Goal: Task Accomplishment & Management: Manage account settings

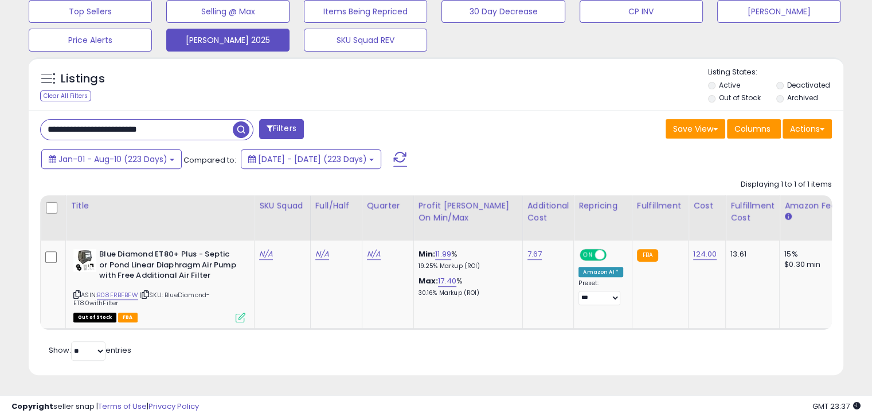
scroll to position [234, 471]
click at [189, 123] on input "**********" at bounding box center [137, 130] width 192 height 20
click at [241, 32] on button "[PERSON_NAME] 2025" at bounding box center [227, 40] width 123 height 23
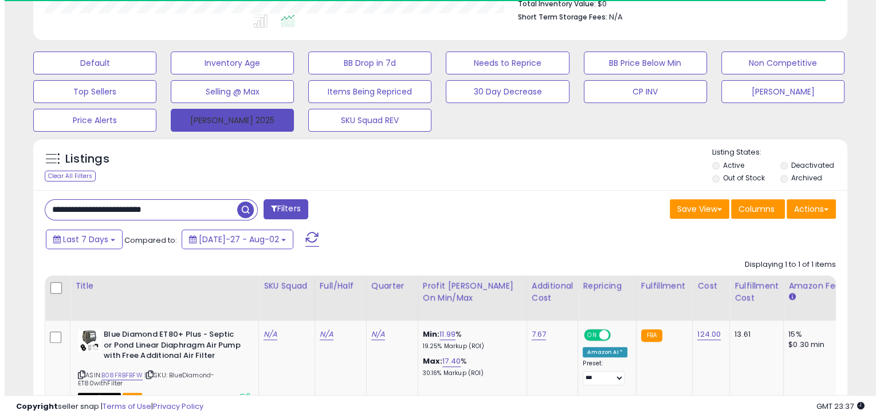
scroll to position [572976, 572739]
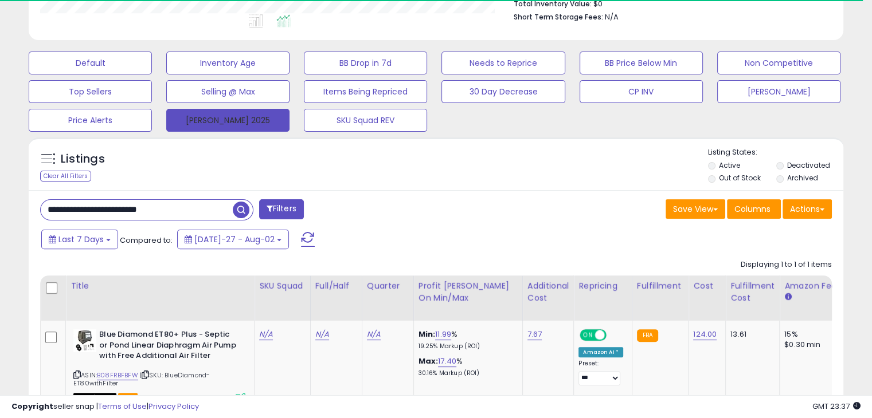
click at [262, 127] on button "[PERSON_NAME] 2025" at bounding box center [227, 120] width 123 height 23
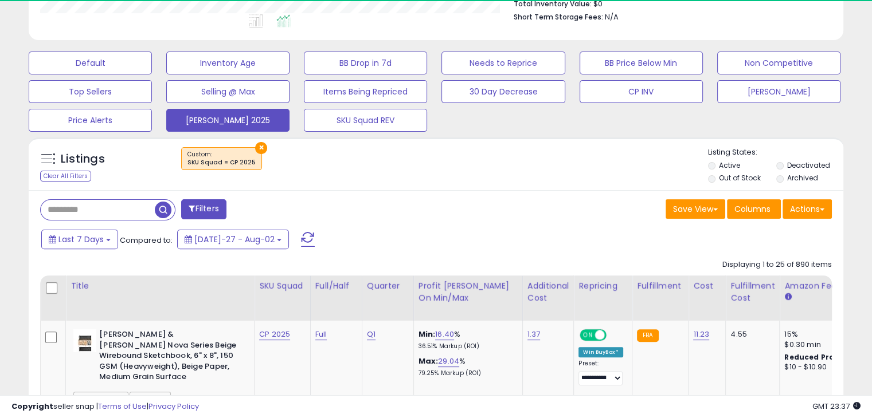
scroll to position [234, 471]
click at [96, 238] on span "Last 7 Days" at bounding box center [80, 239] width 45 height 11
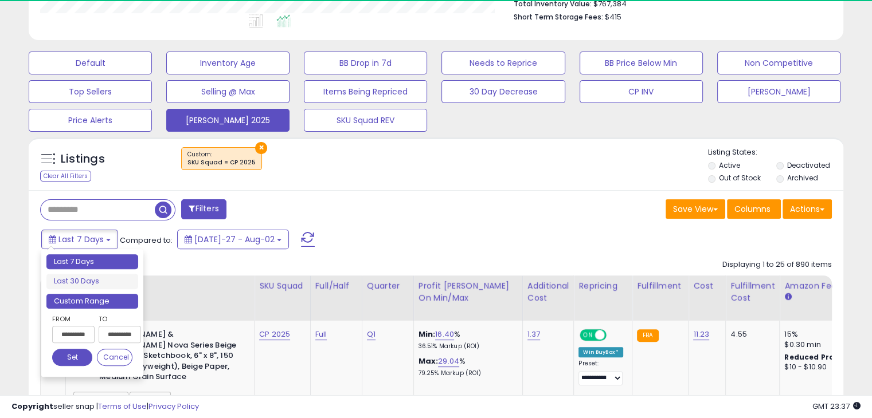
click at [103, 301] on li "Custom Range" at bounding box center [92, 301] width 92 height 15
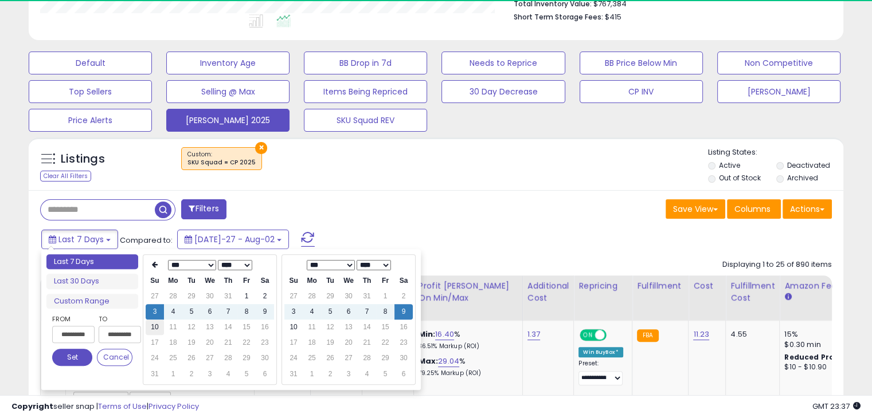
type input "**********"
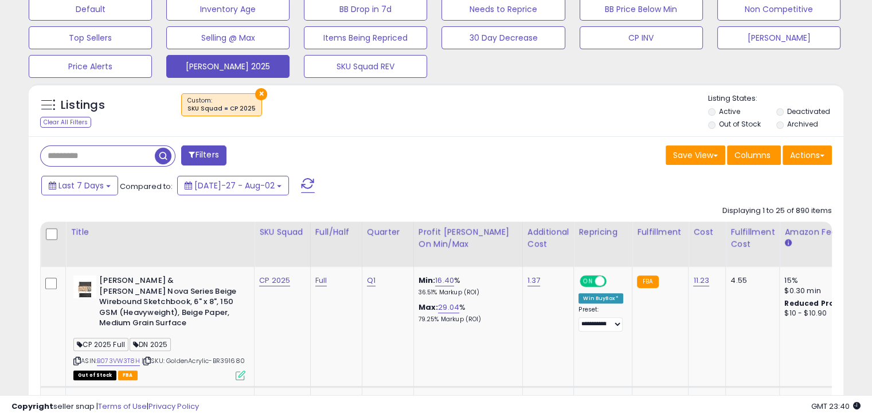
scroll to position [234, 471]
click at [106, 186] on b at bounding box center [108, 186] width 5 height 2
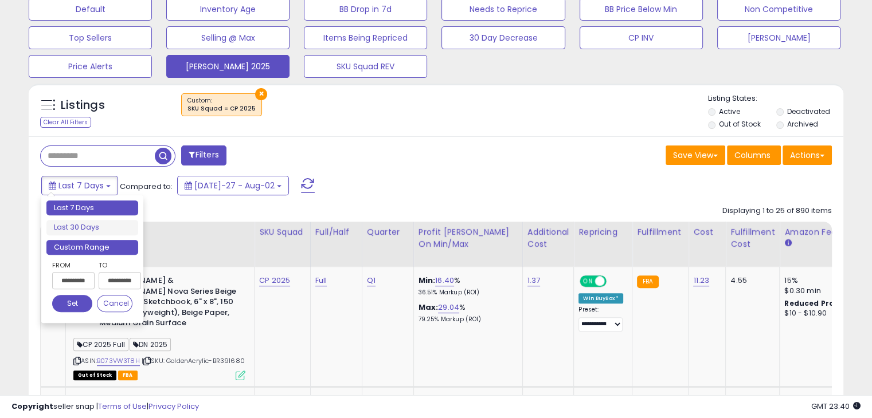
click at [116, 250] on li "Custom Range" at bounding box center [92, 247] width 92 height 15
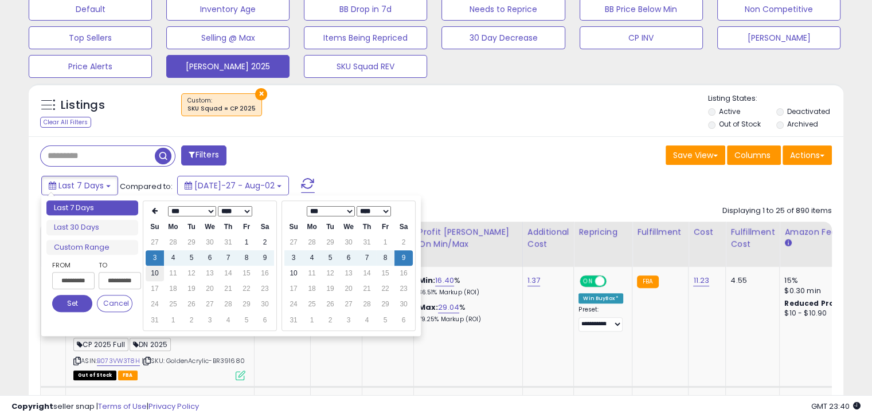
type input "**********"
click at [153, 277] on td "10" at bounding box center [155, 273] width 18 height 15
type input "**********"
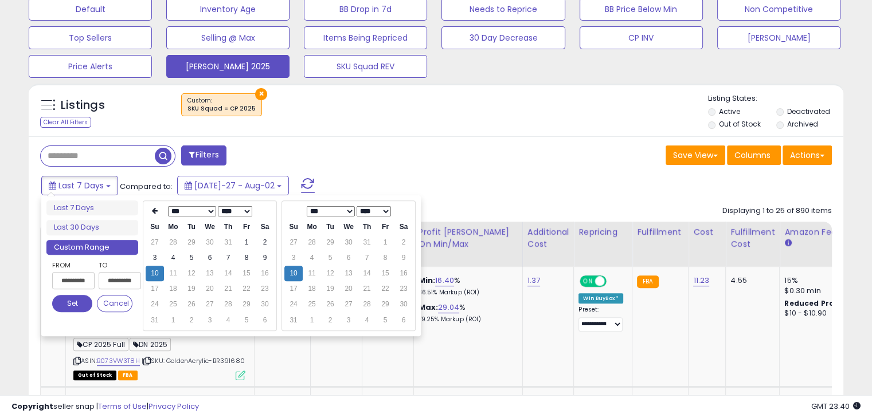
click at [74, 307] on button "Set" at bounding box center [72, 303] width 40 height 17
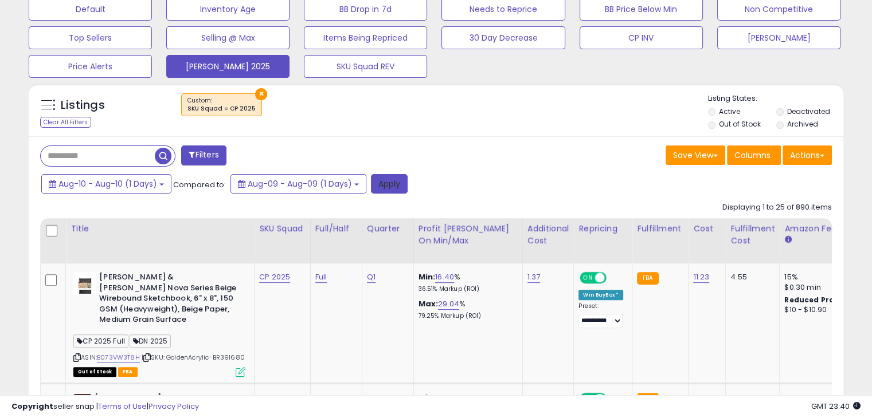
click at [386, 186] on button "Apply" at bounding box center [389, 183] width 37 height 19
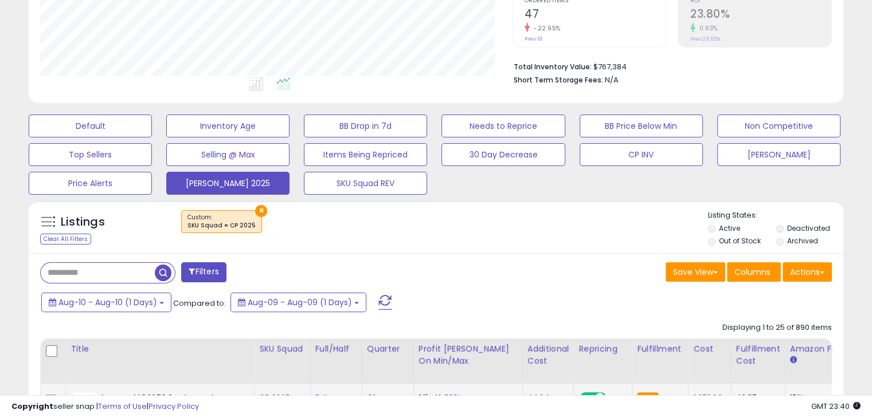
scroll to position [259, 0]
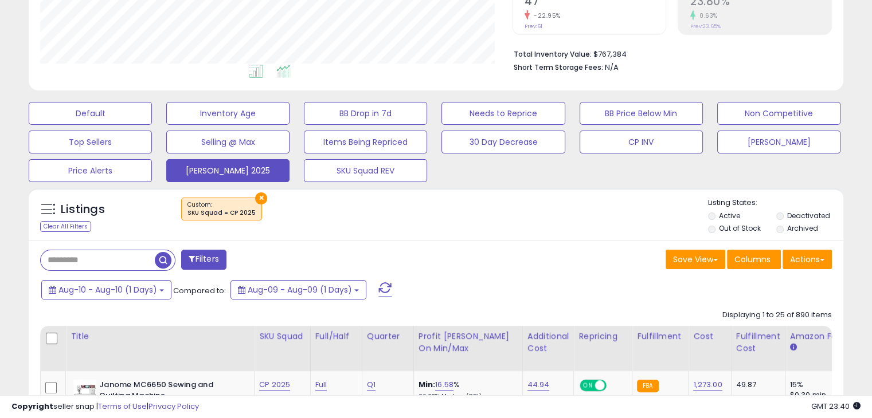
click at [252, 76] on icon at bounding box center [256, 71] width 14 height 13
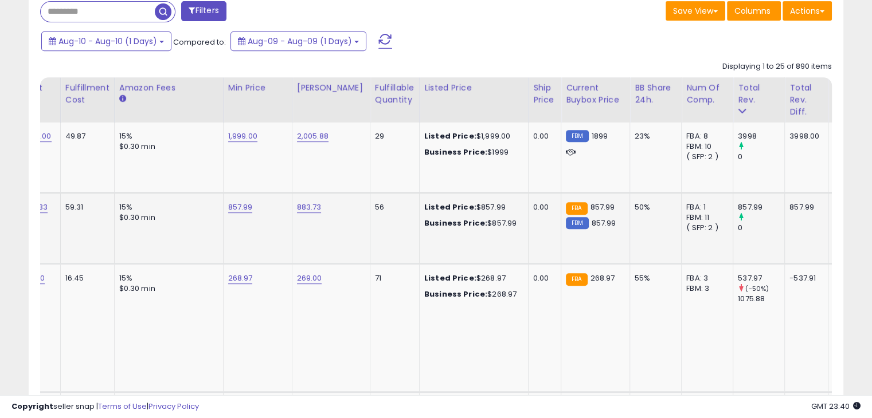
scroll to position [0, 0]
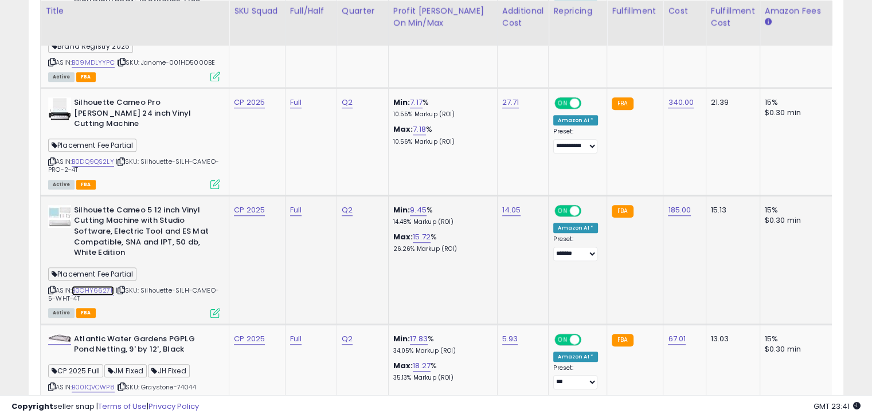
click at [111, 286] on link "B0CHY6627K" at bounding box center [93, 291] width 42 height 10
click at [420, 205] on link "9.45" at bounding box center [418, 210] width 17 height 11
type input "***"
click at [455, 167] on icon "submit" at bounding box center [451, 168] width 7 height 7
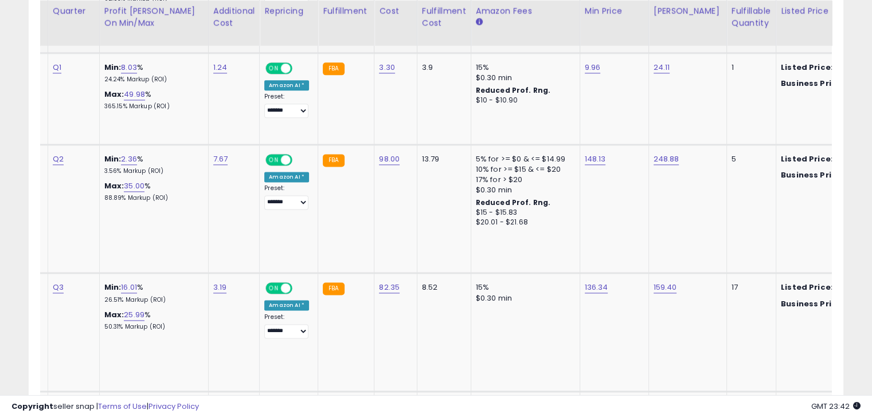
scroll to position [0, 737]
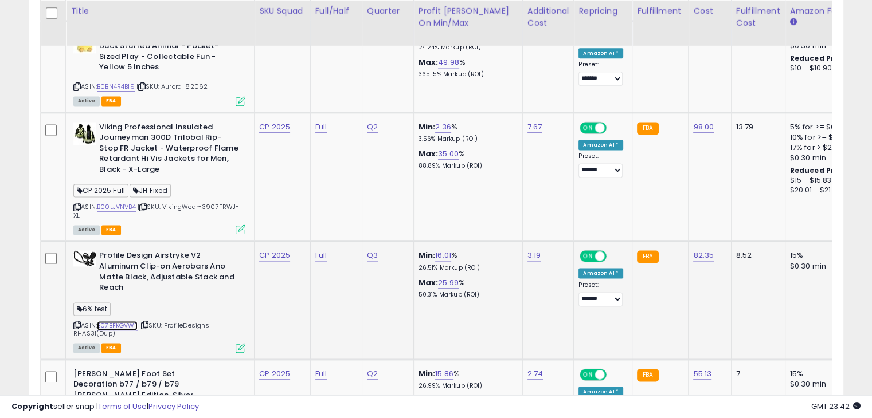
click at [128, 321] on link "B07BFKGVWT" at bounding box center [117, 326] width 41 height 10
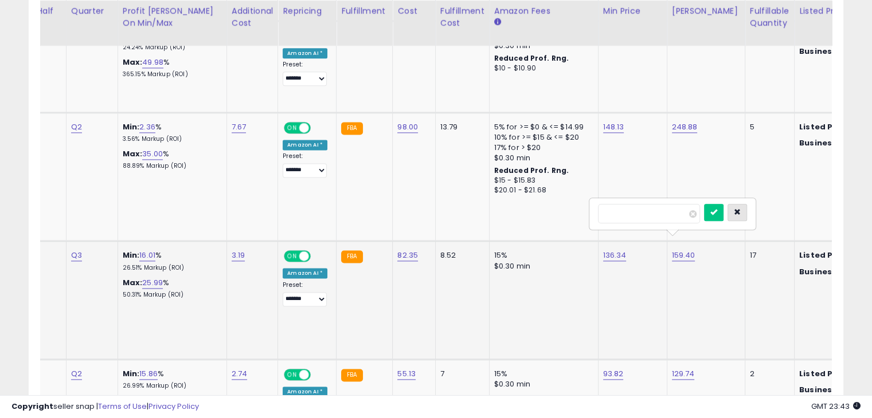
type input "*"
click at [741, 214] on icon "button" at bounding box center [737, 212] width 7 height 7
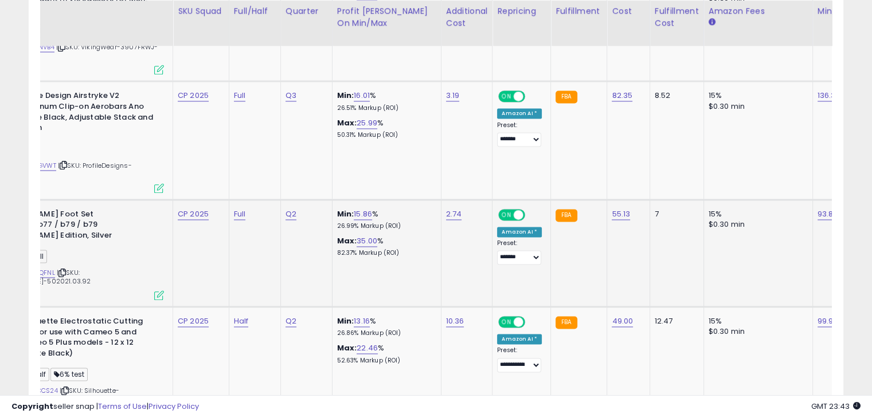
scroll to position [0, 18]
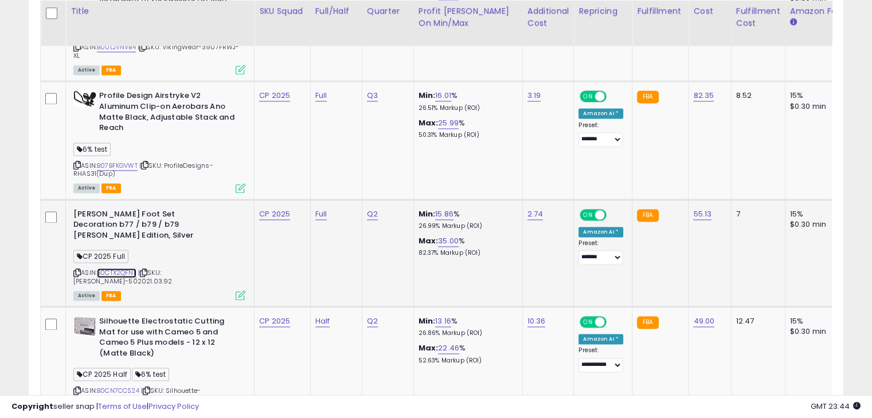
click at [116, 268] on link "B0CTX2QFNL" at bounding box center [117, 273] width 40 height 10
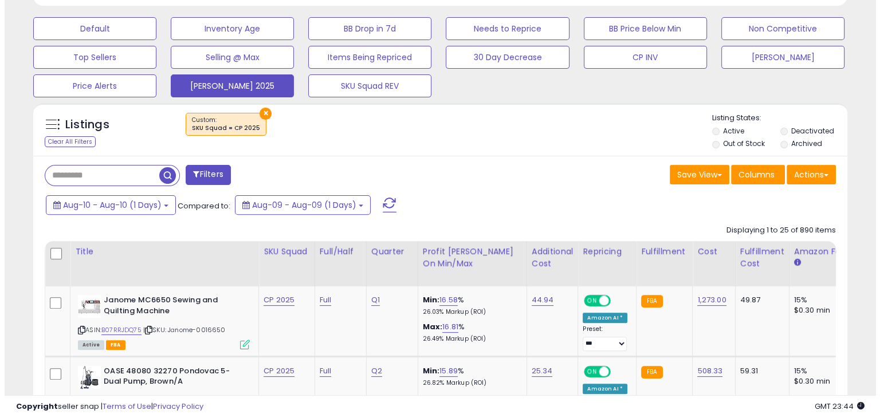
scroll to position [346, 0]
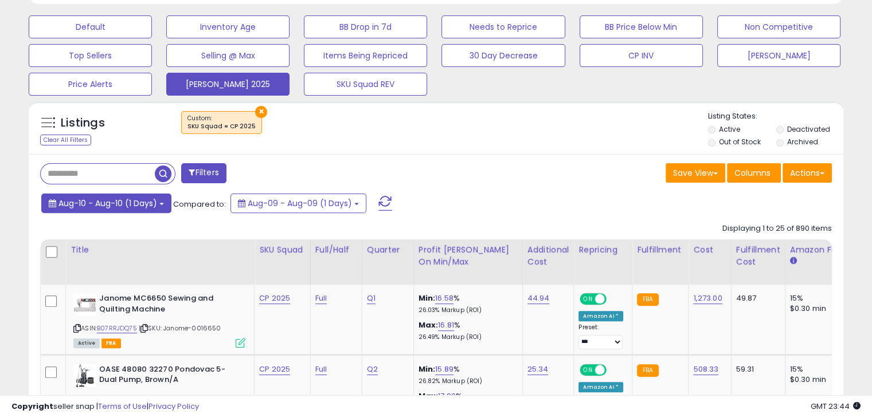
click at [147, 202] on span "Aug-10 - Aug-10 (1 Days)" at bounding box center [107, 203] width 99 height 11
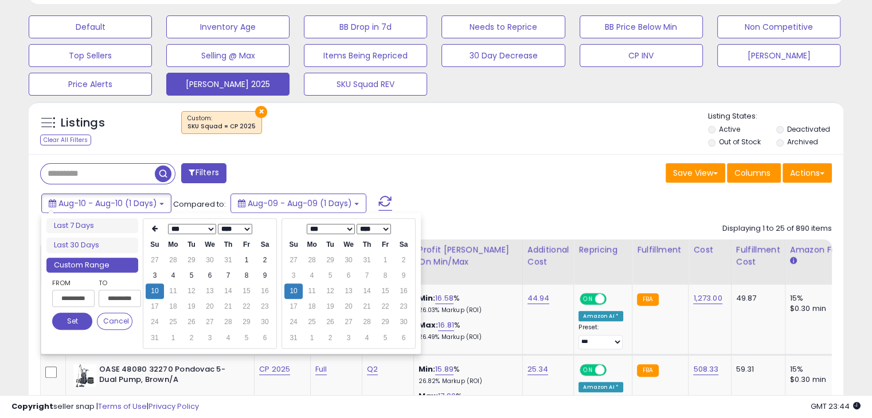
click at [144, 232] on div "*** *** *** *** *** *** *** *** **** **** **** **** **** **** **** **** **** **…" at bounding box center [210, 283] width 134 height 131
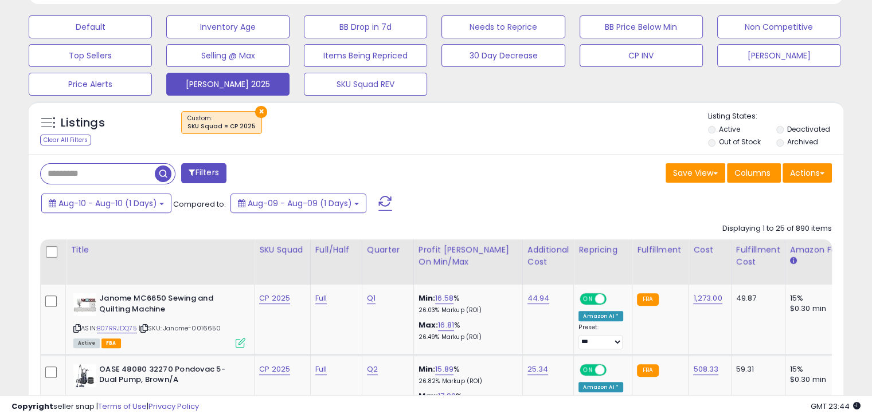
click at [211, 170] on button "Filters" at bounding box center [203, 173] width 45 height 20
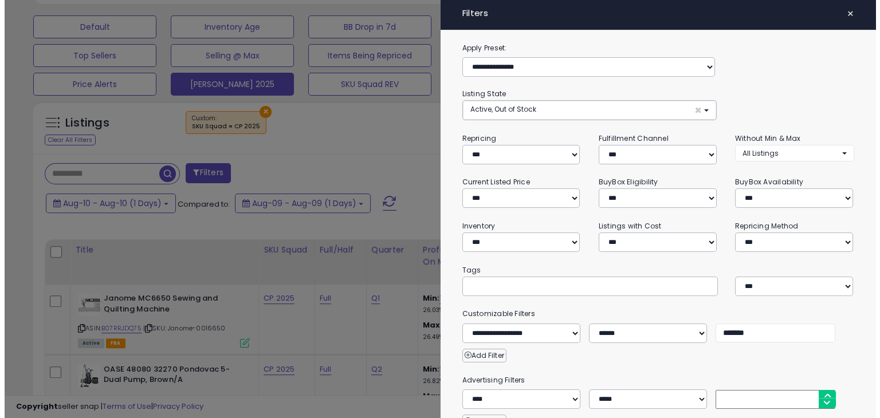
scroll to position [234, 477]
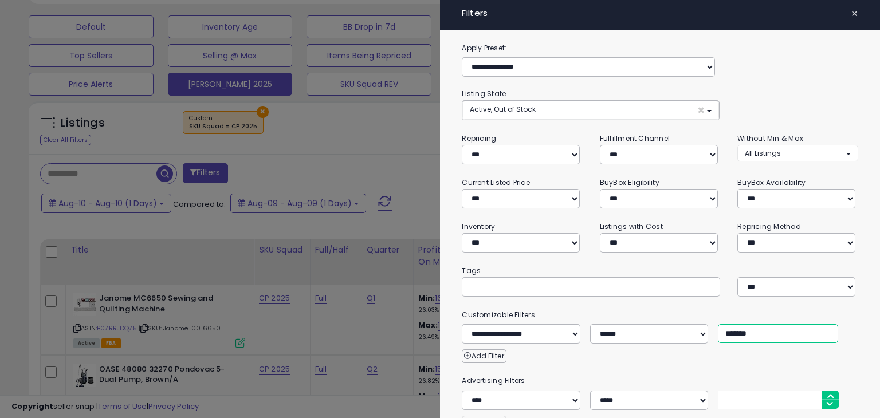
drag, startPoint x: 730, startPoint y: 335, endPoint x: 657, endPoint y: 320, distance: 74.9
click at [657, 320] on div "**********" at bounding box center [659, 326] width 413 height 35
type input "*******"
click at [416, 154] on div at bounding box center [440, 209] width 880 height 418
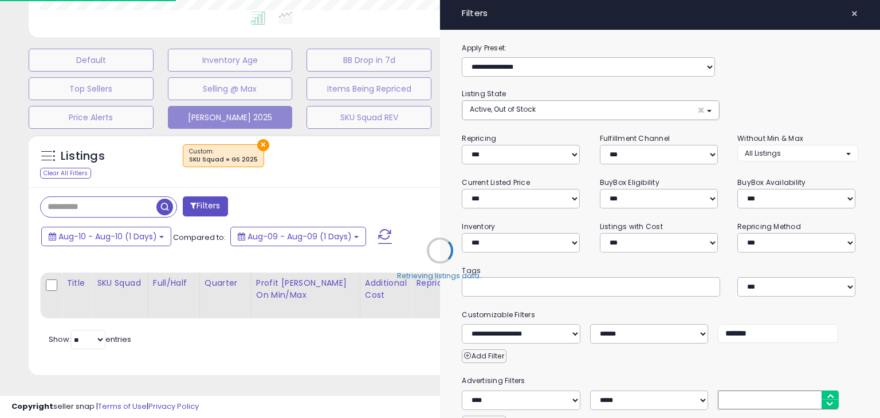
scroll to position [320, 0]
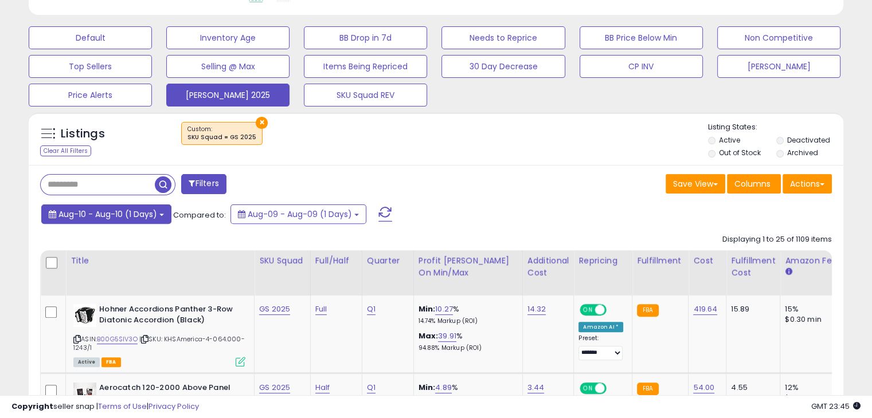
click at [158, 212] on button "Aug-10 - Aug-10 (1 Days)" at bounding box center [106, 214] width 130 height 19
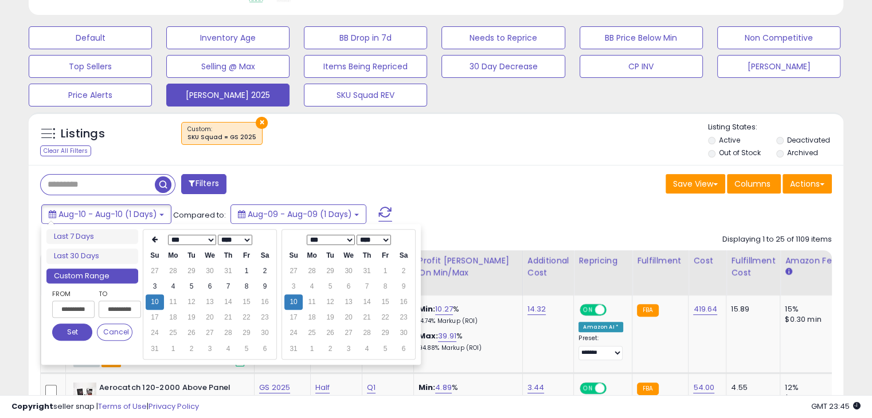
click at [152, 249] on th "Su" at bounding box center [155, 255] width 18 height 15
click at [152, 241] on icon at bounding box center [155, 239] width 6 height 7
click at [190, 269] on td "1" at bounding box center [191, 271] width 18 height 15
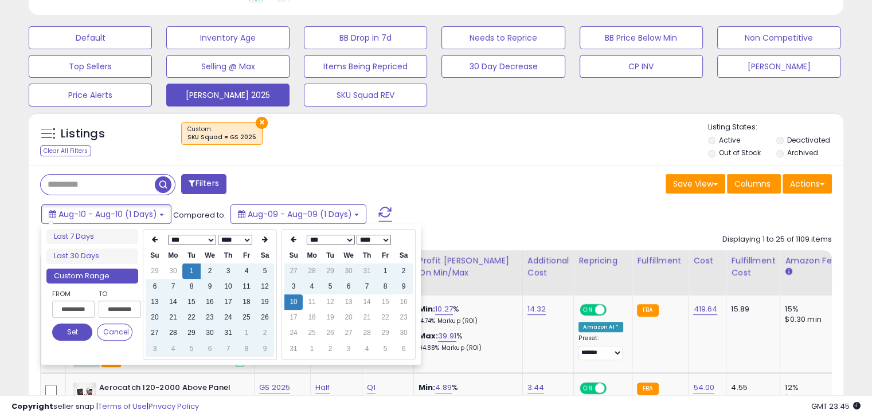
type input "**********"
click at [73, 332] on button "Set" at bounding box center [72, 332] width 40 height 17
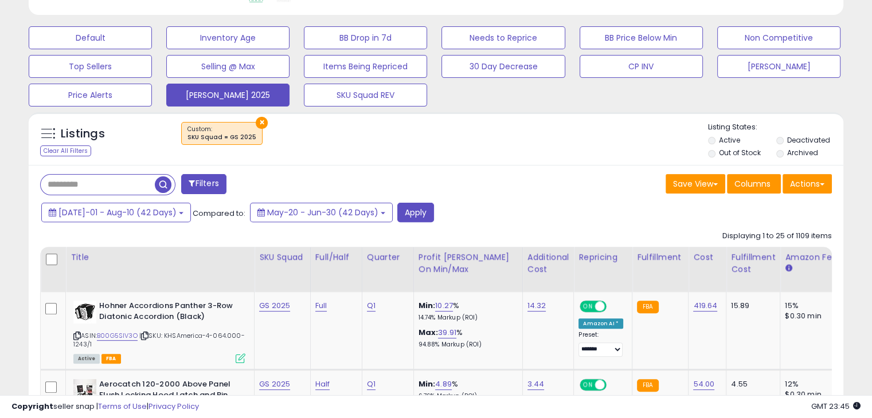
click at [417, 214] on div "[DATE]-01 - Aug-10 (42 Days) Compared to: May-20 - Jun-30 (42 Days) Apply" at bounding box center [335, 214] width 594 height 22
click at [411, 214] on button "Apply" at bounding box center [415, 212] width 37 height 19
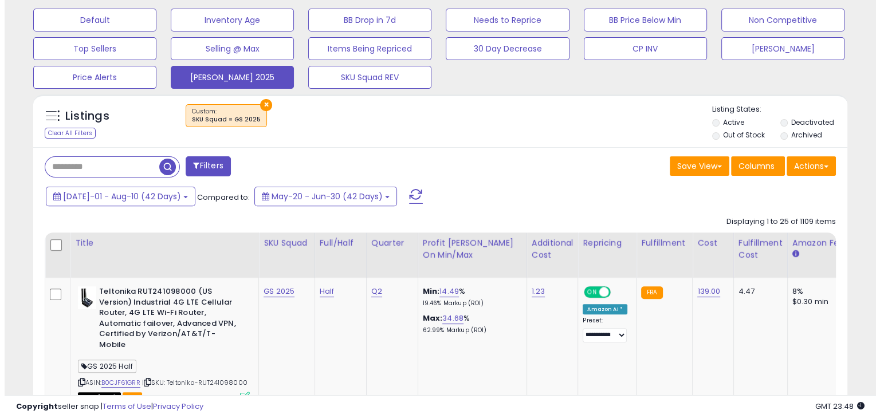
scroll to position [352, 0]
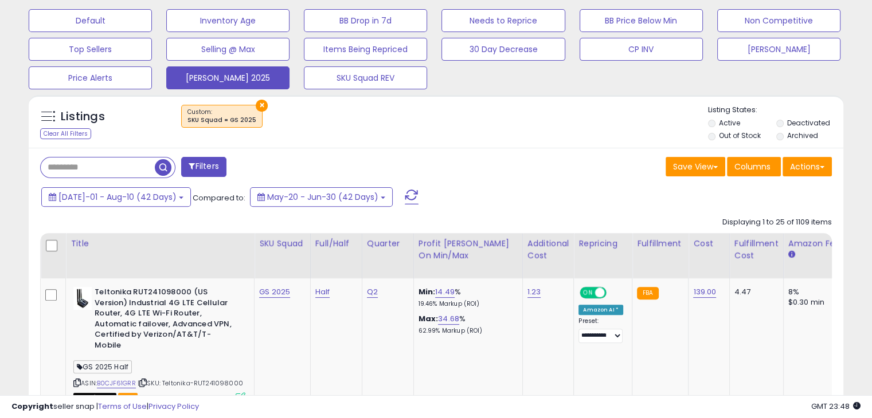
click at [213, 166] on button "Filters" at bounding box center [203, 167] width 45 height 20
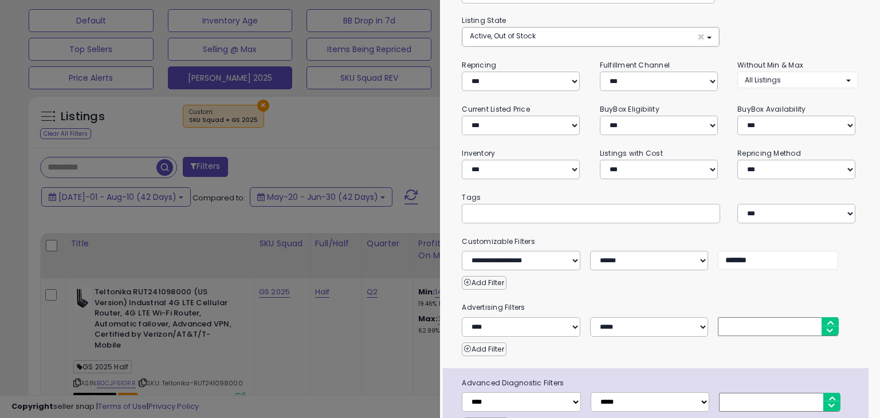
scroll to position [75, 0]
drag, startPoint x: 731, startPoint y: 256, endPoint x: 639, endPoint y: 244, distance: 92.6
click at [639, 244] on div "**********" at bounding box center [659, 251] width 413 height 35
type input "*******"
click at [377, 150] on div at bounding box center [440, 209] width 880 height 418
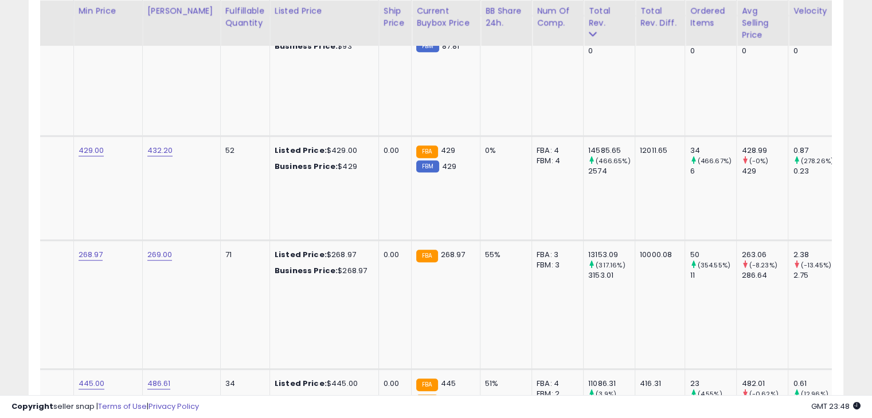
scroll to position [0, 820]
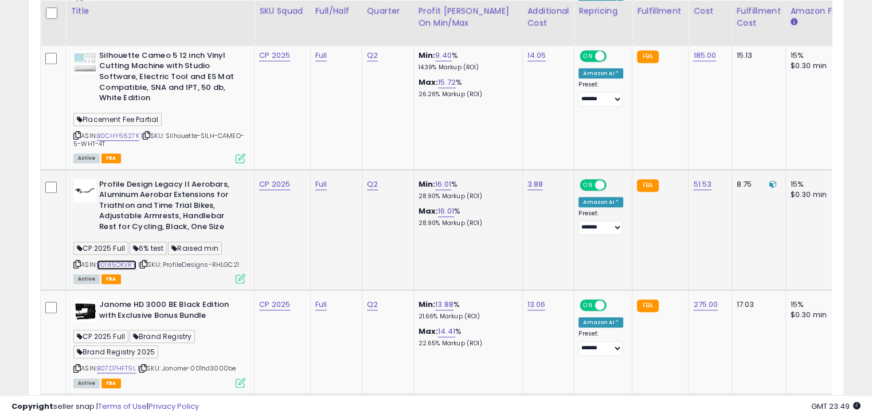
click at [122, 265] on link "B0185OKVRY" at bounding box center [117, 265] width 40 height 10
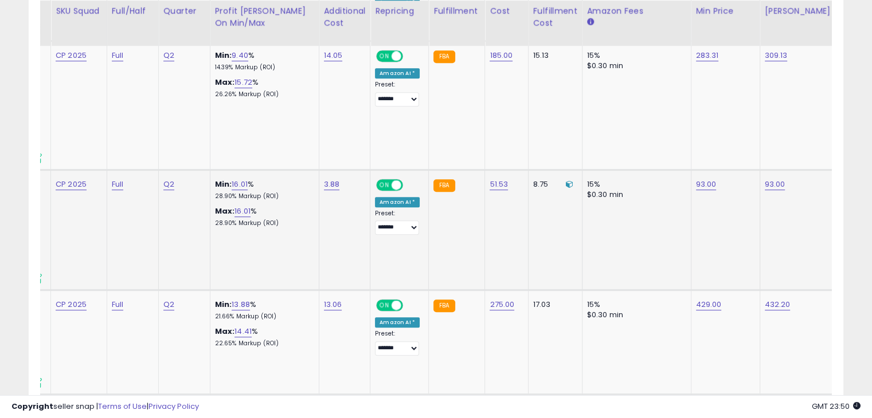
scroll to position [0, 137]
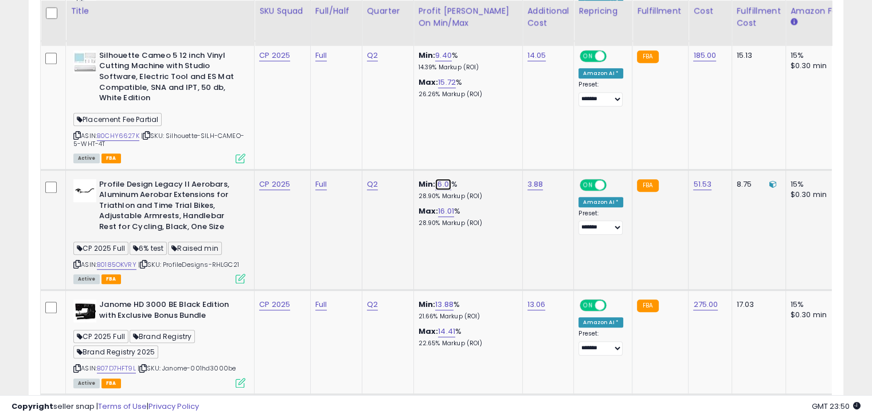
click at [448, 185] on link "16.01" at bounding box center [443, 184] width 16 height 11
type input "*"
type input "*****"
click at [480, 156] on icon "submit" at bounding box center [476, 154] width 7 height 7
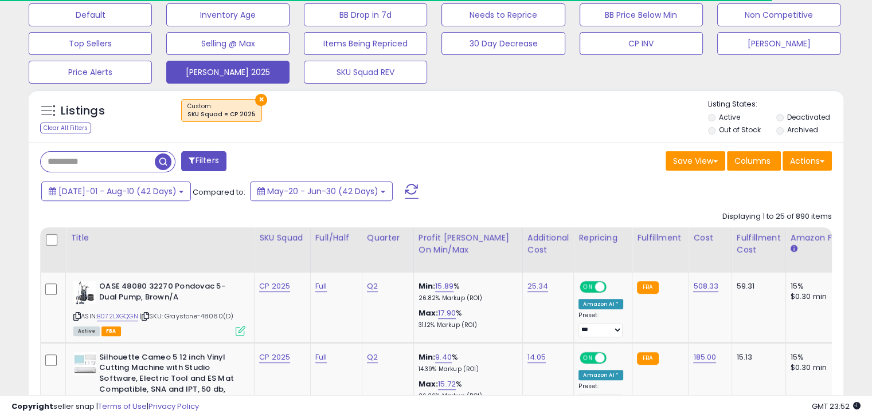
scroll to position [359, 0]
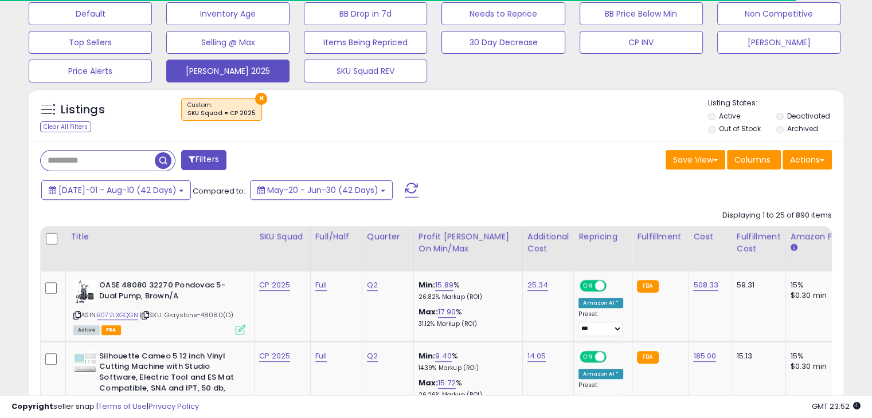
click at [103, 151] on input "text" at bounding box center [98, 161] width 114 height 20
type input "******"
click at [241, 161] on span "button" at bounding box center [241, 160] width 17 height 17
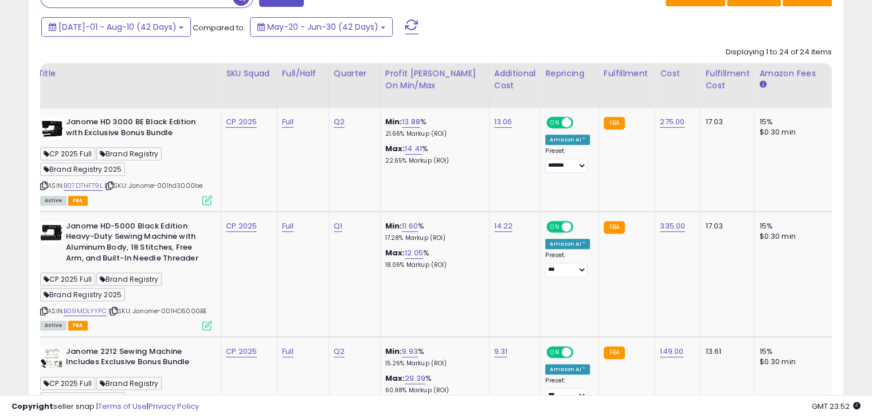
scroll to position [0, 0]
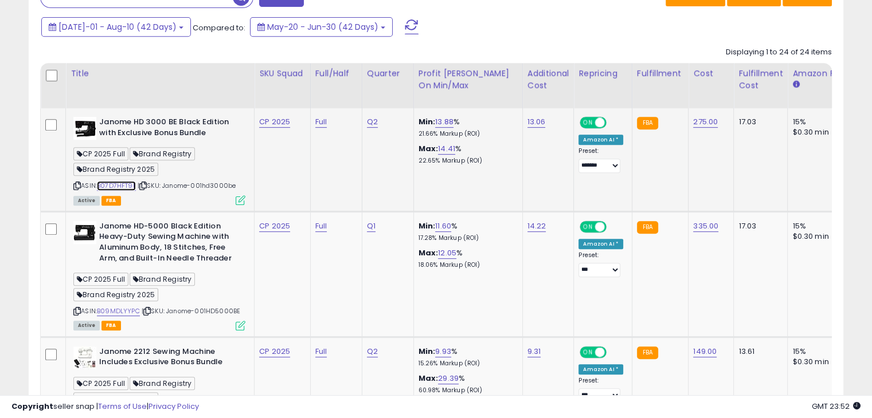
click at [113, 182] on link "B07D7HFT9L" at bounding box center [116, 186] width 39 height 10
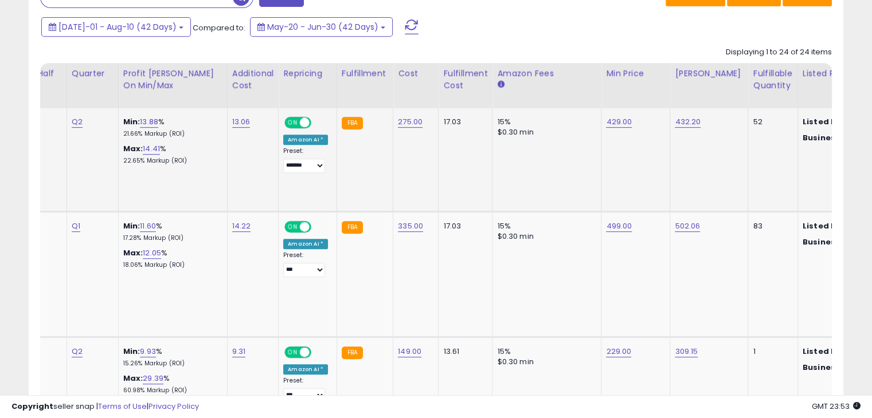
scroll to position [0, 265]
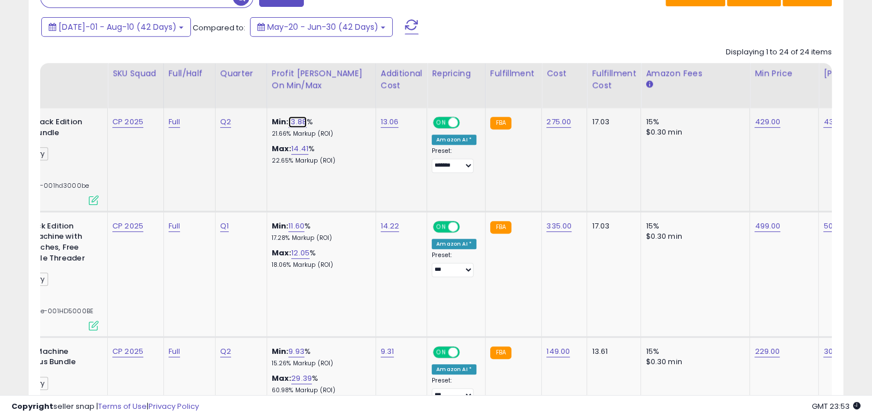
click at [295, 120] on link "13.88" at bounding box center [297, 121] width 18 height 11
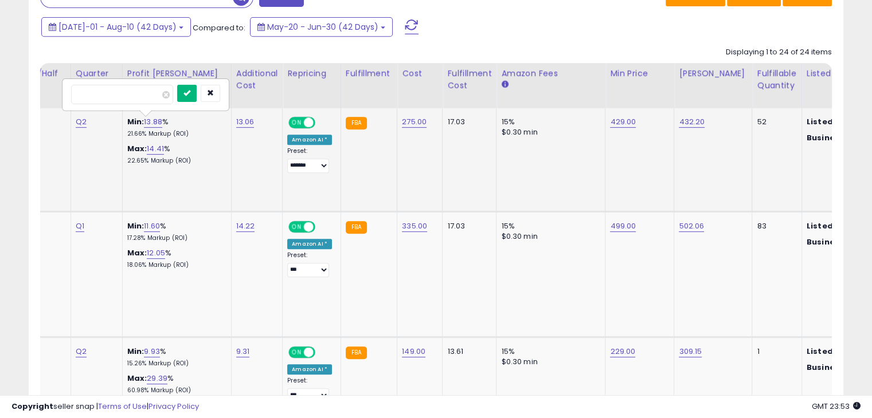
type input "**"
click at [190, 95] on icon "submit" at bounding box center [186, 92] width 7 height 7
click at [152, 124] on link "13.00" at bounding box center [153, 121] width 18 height 11
type input "****"
click at [190, 93] on icon "submit" at bounding box center [186, 92] width 7 height 7
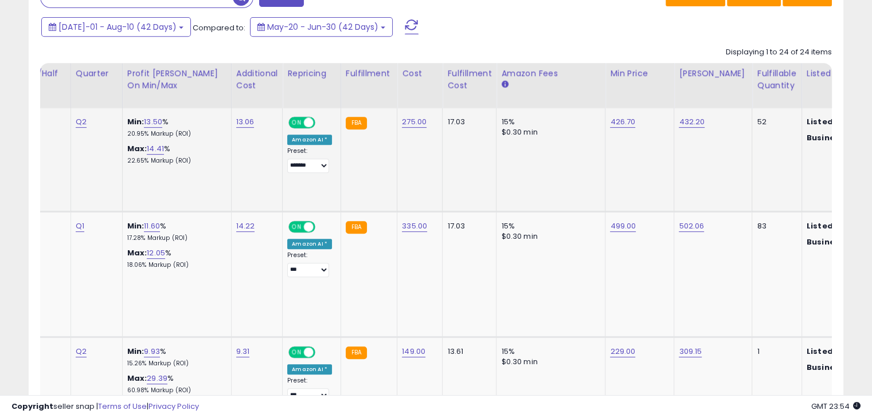
click at [158, 119] on link "13.50" at bounding box center [153, 121] width 18 height 11
type input "****"
click at [197, 95] on button "submit" at bounding box center [186, 93] width 19 height 17
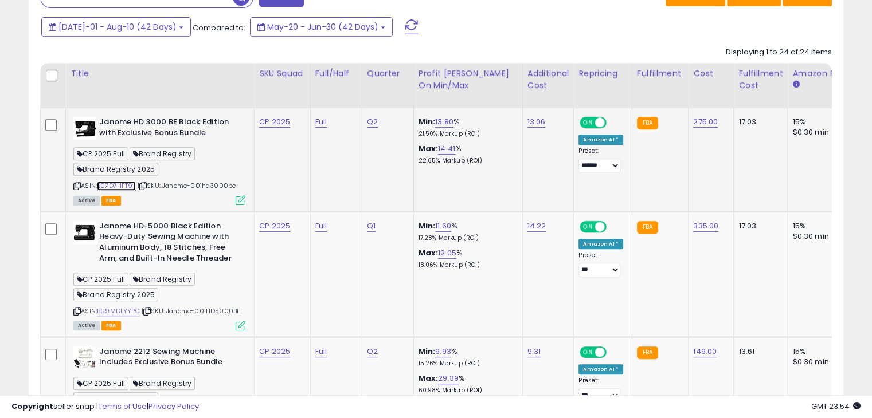
click at [128, 185] on link "B07D7HFT9L" at bounding box center [116, 186] width 39 height 10
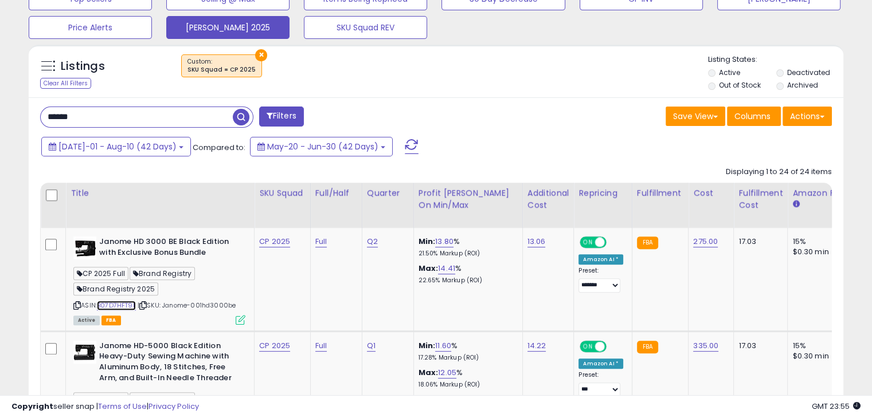
scroll to position [403, 0]
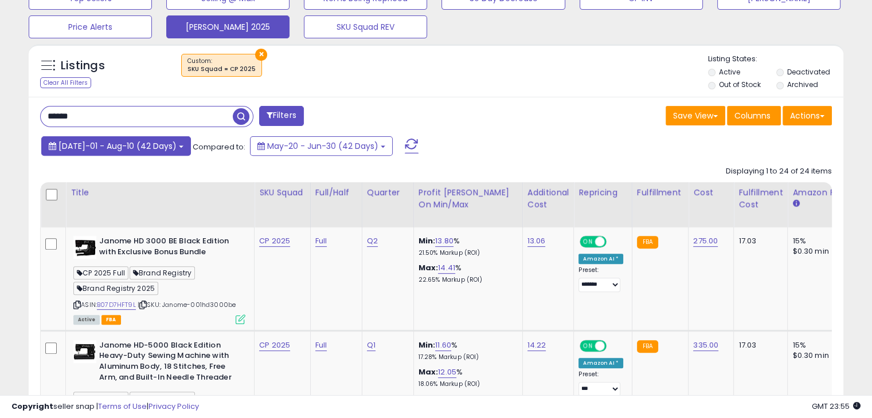
click at [170, 146] on button "[DATE]-01 - Aug-10 (42 Days)" at bounding box center [116, 145] width 150 height 19
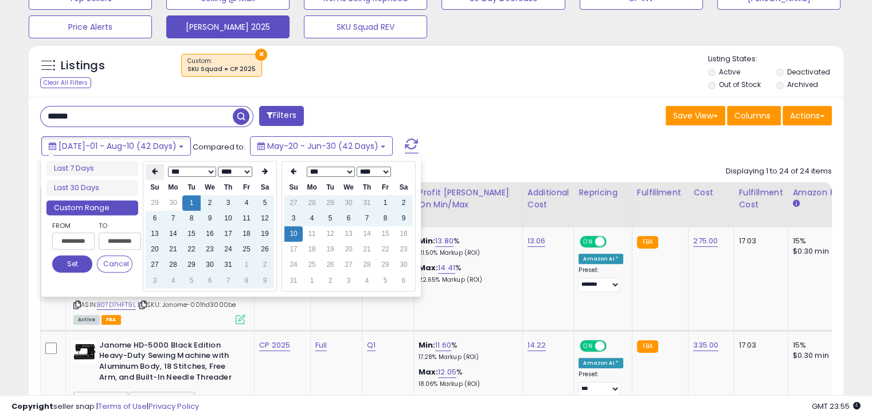
click at [160, 173] on th at bounding box center [155, 172] width 18 height 16
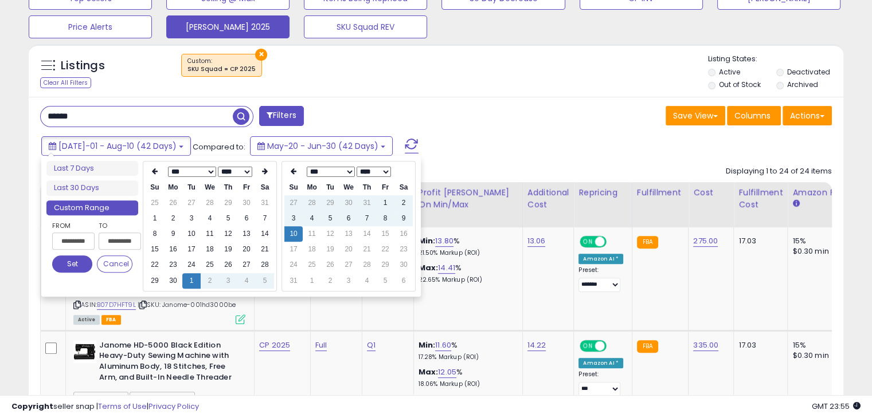
click at [160, 173] on th at bounding box center [155, 172] width 18 height 16
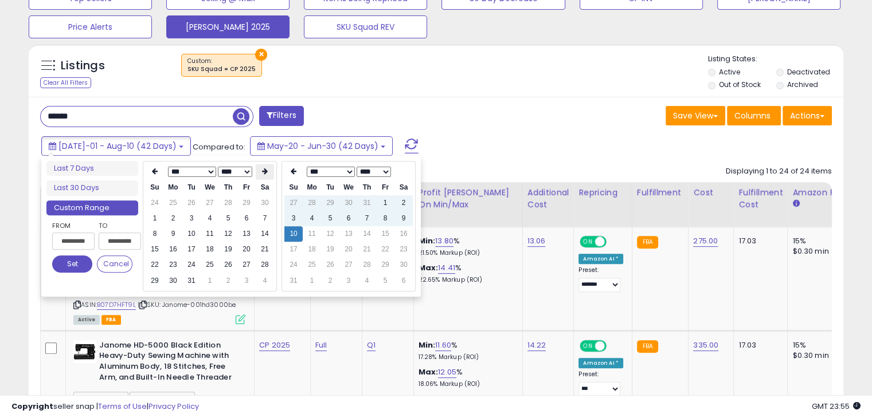
click at [264, 169] on icon at bounding box center [265, 171] width 6 height 7
click at [205, 201] on td "1" at bounding box center [210, 202] width 18 height 15
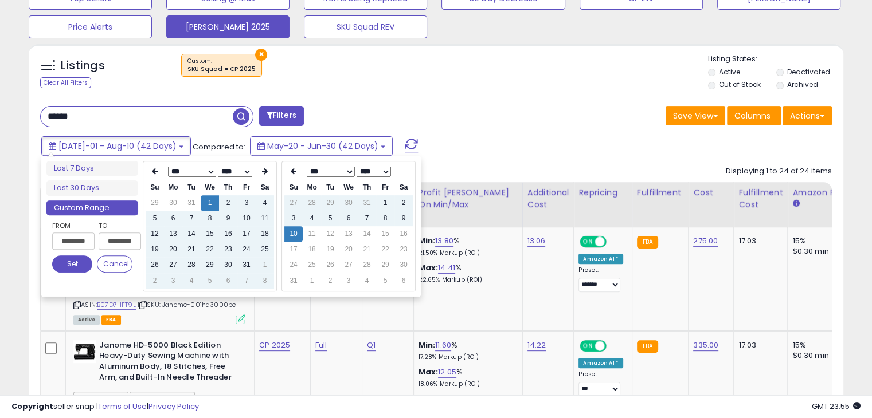
type input "**********"
click at [78, 259] on button "Set" at bounding box center [72, 264] width 40 height 17
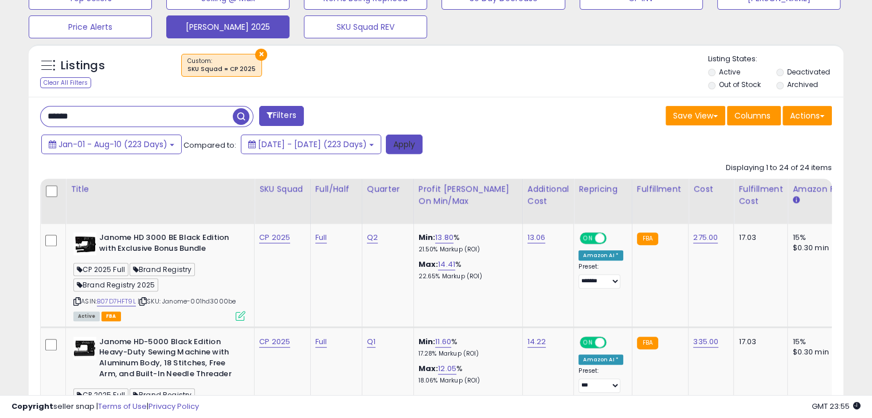
click at [422, 140] on button "Apply" at bounding box center [404, 144] width 37 height 19
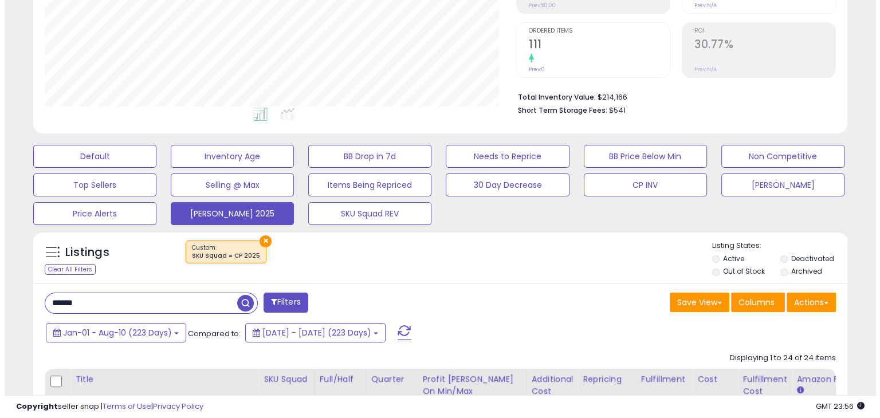
scroll to position [216, 0]
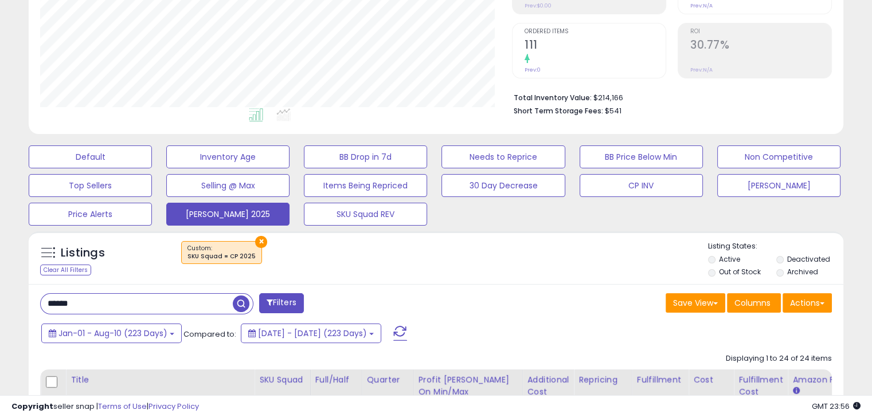
click at [186, 299] on input "******" at bounding box center [137, 304] width 192 height 20
click at [241, 302] on span "button" at bounding box center [241, 304] width 17 height 17
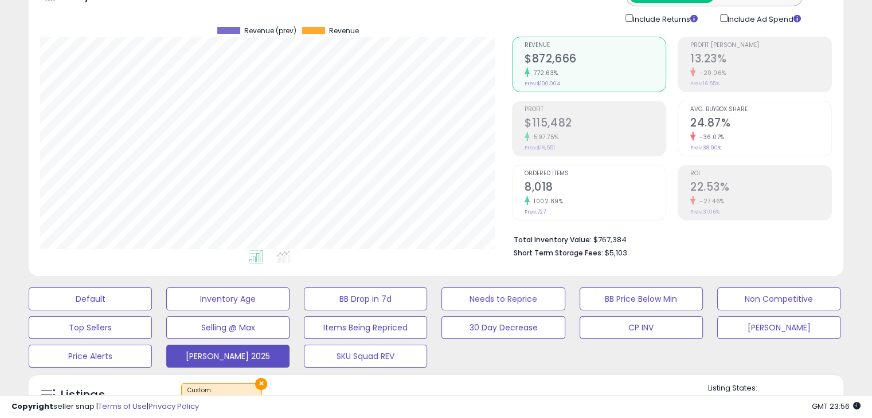
scroll to position [234, 471]
